Goal: Task Accomplishment & Management: Complete application form

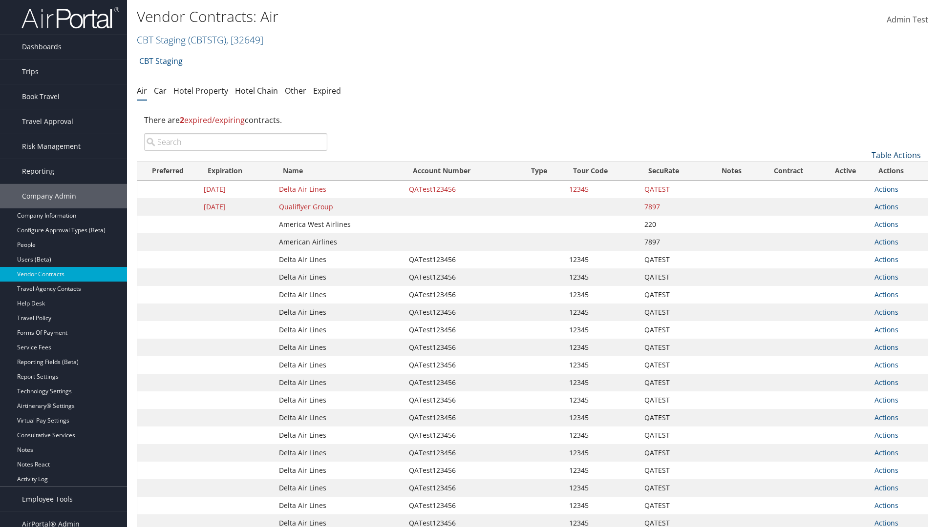
click at [896, 155] on link "Table Actions" at bounding box center [895, 155] width 49 height 11
click at [863, 170] on link "Create New Contract" at bounding box center [863, 170] width 128 height 17
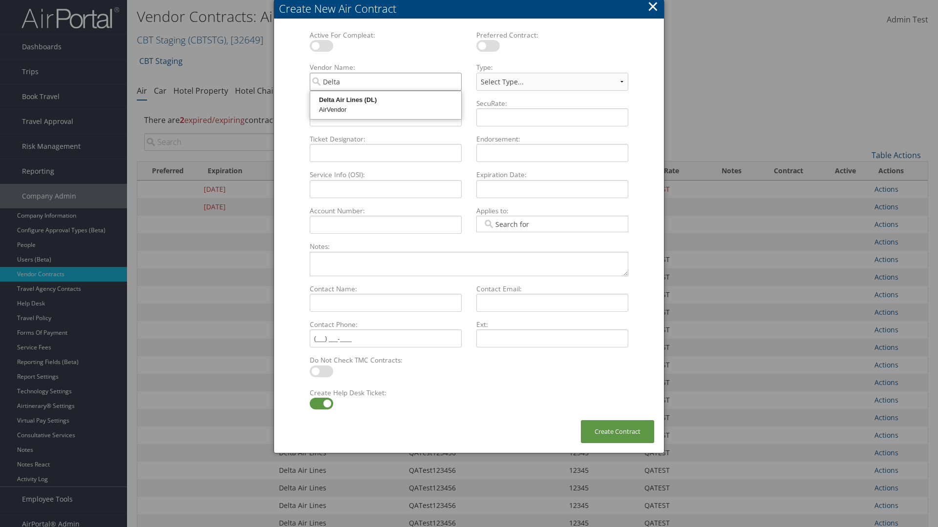
type input "Delta Air Lines"
select select "[object Object]"
type input "Delta Air Lines"
type input "QATest123456"
type input "12345"
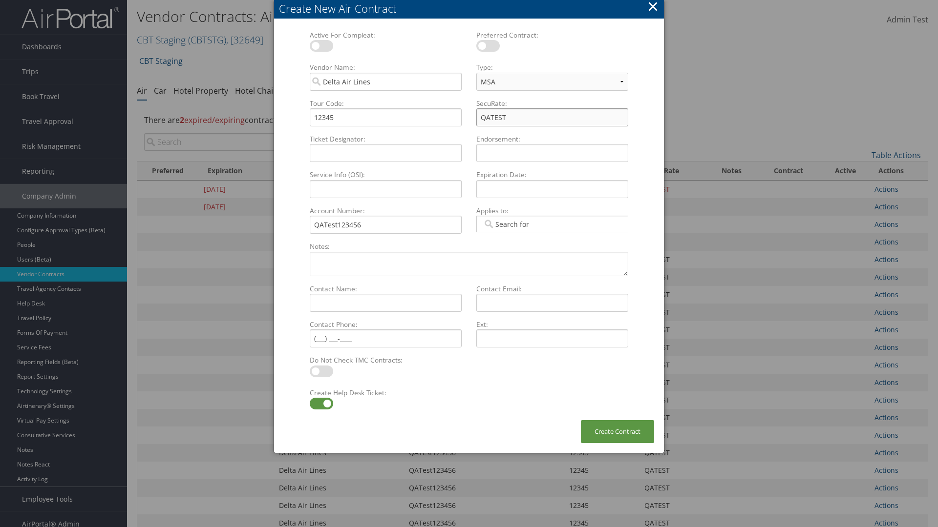
type input "QATEST"
click at [321, 404] on label at bounding box center [321, 404] width 23 height 12
click at [321, 404] on input "checkbox" at bounding box center [318, 405] width 6 height 6
checkbox input "false"
type textarea "QA Testing"
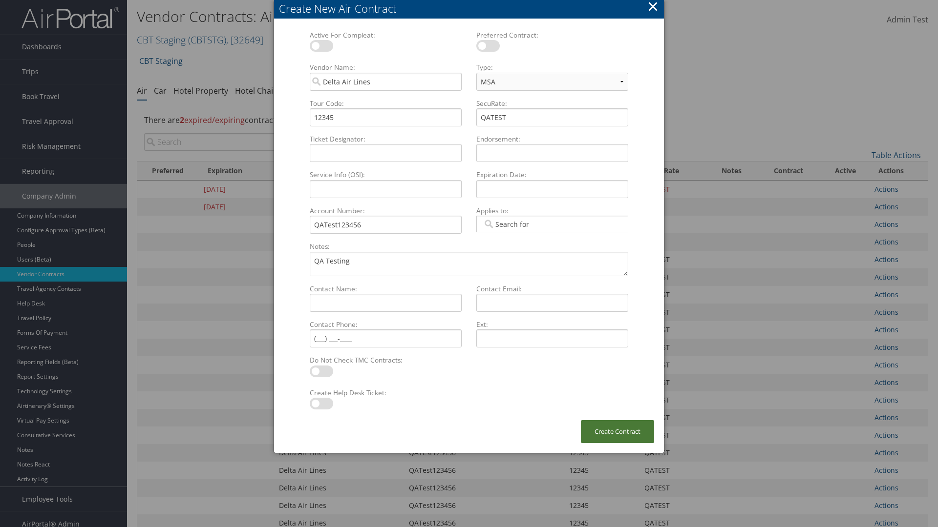
click at [617, 432] on button "Create Contract" at bounding box center [617, 432] width 73 height 23
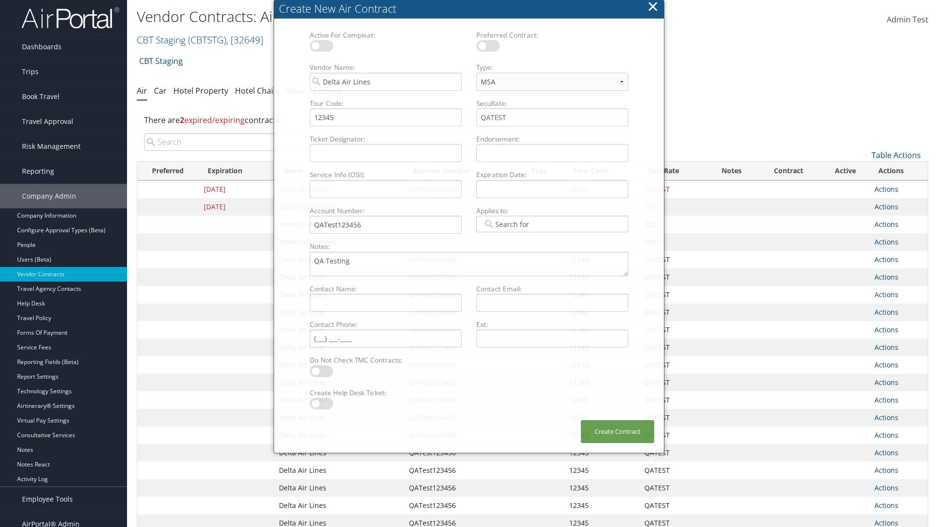
click at [235, 142] on input "search" at bounding box center [235, 142] width 183 height 18
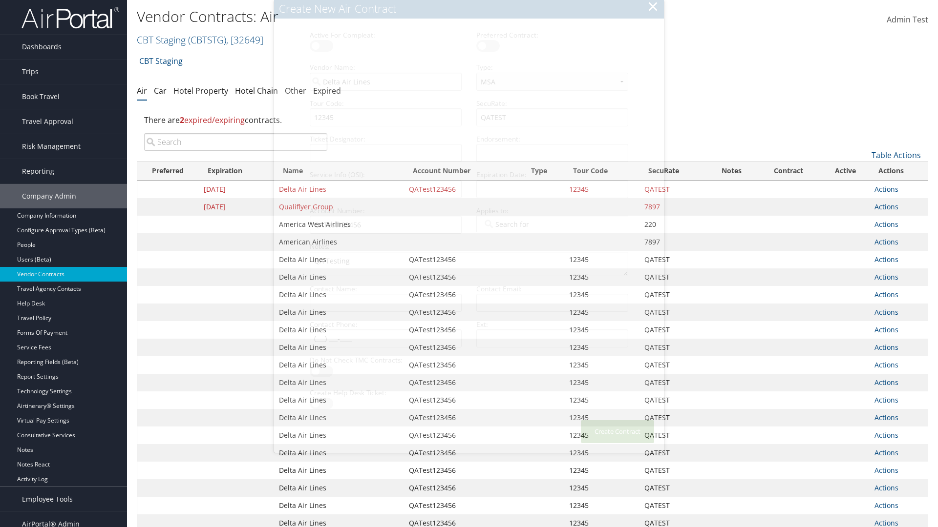
type input "QATest123456"
